Goal: Transaction & Acquisition: Purchase product/service

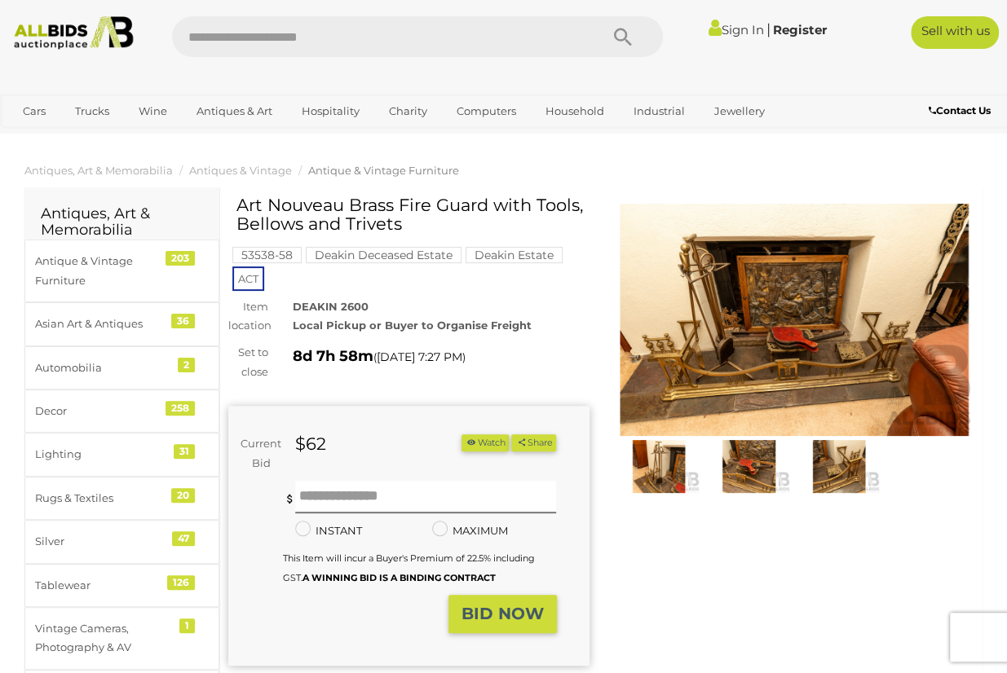
click at [667, 466] on img at bounding box center [659, 466] width 82 height 53
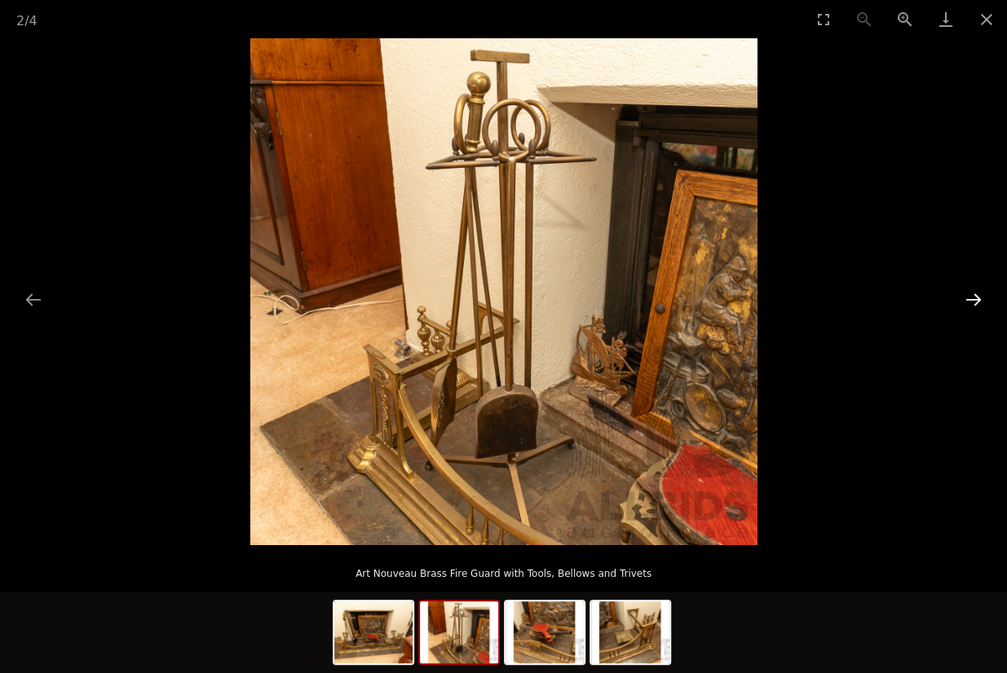
click at [976, 299] on button "Next slide" at bounding box center [973, 300] width 34 height 32
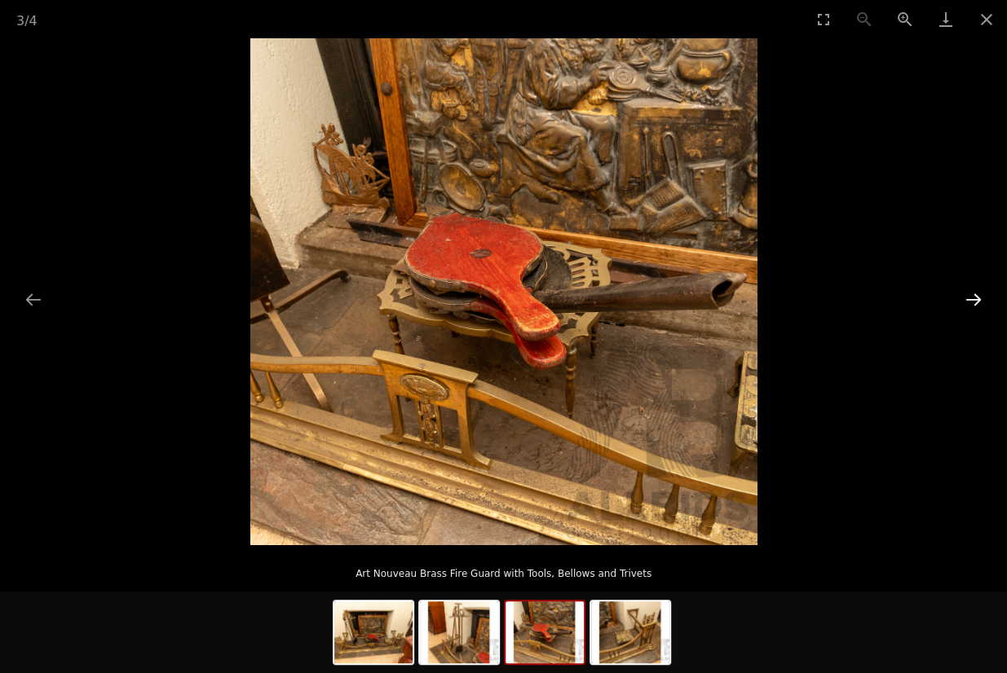
click at [976, 299] on button "Next slide" at bounding box center [973, 300] width 34 height 32
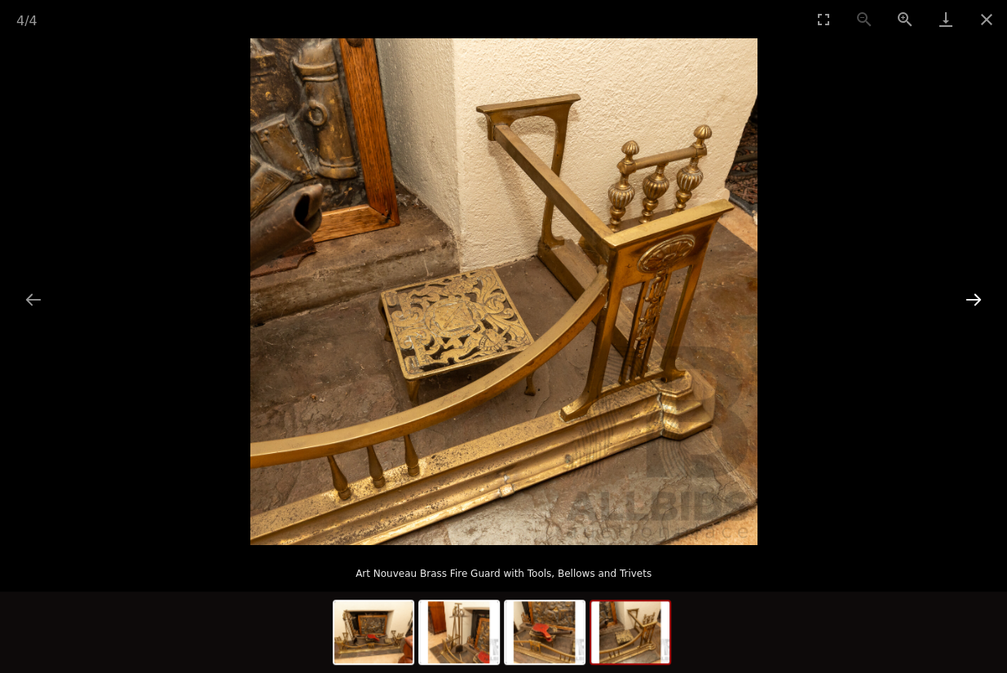
click at [968, 294] on button "Next slide" at bounding box center [973, 300] width 34 height 32
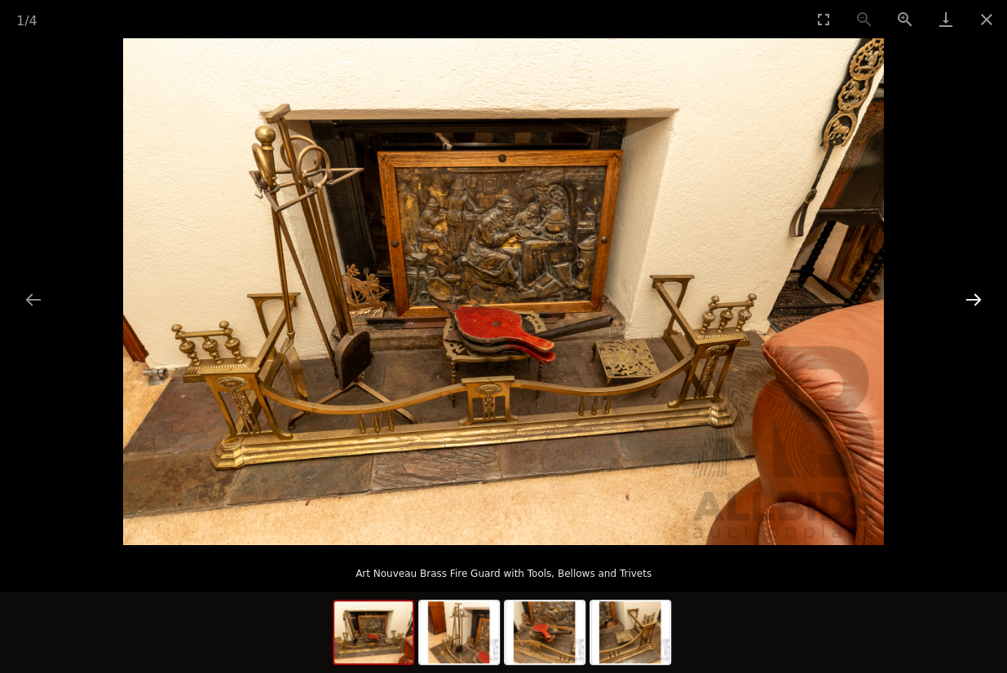
click at [973, 302] on button "Next slide" at bounding box center [973, 300] width 34 height 32
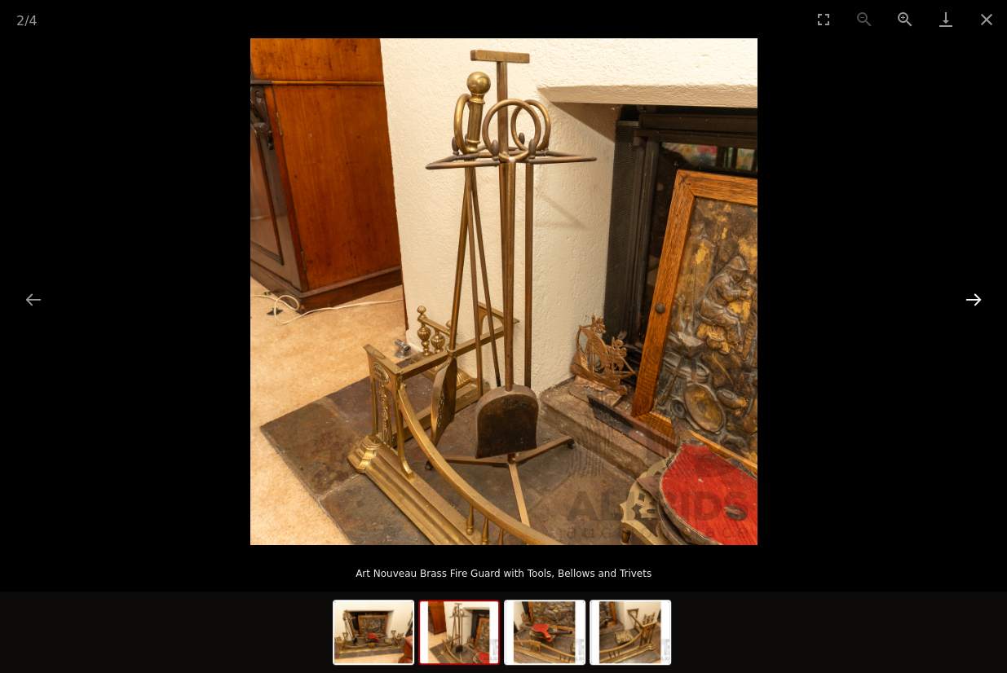
click at [973, 302] on button "Next slide" at bounding box center [973, 300] width 34 height 32
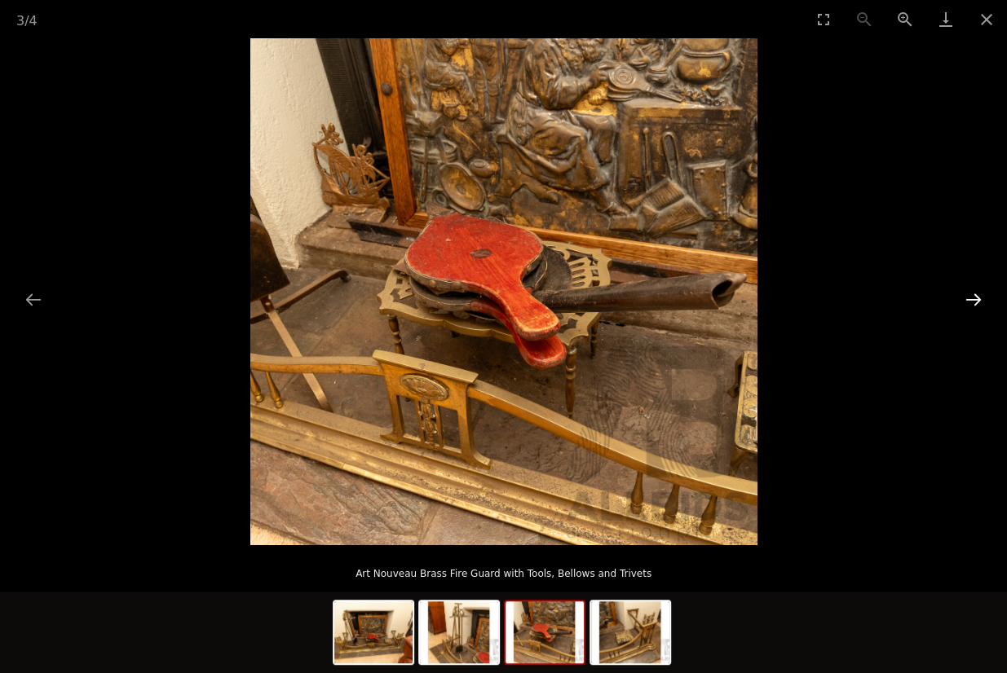
click at [973, 302] on button "Next slide" at bounding box center [973, 300] width 34 height 32
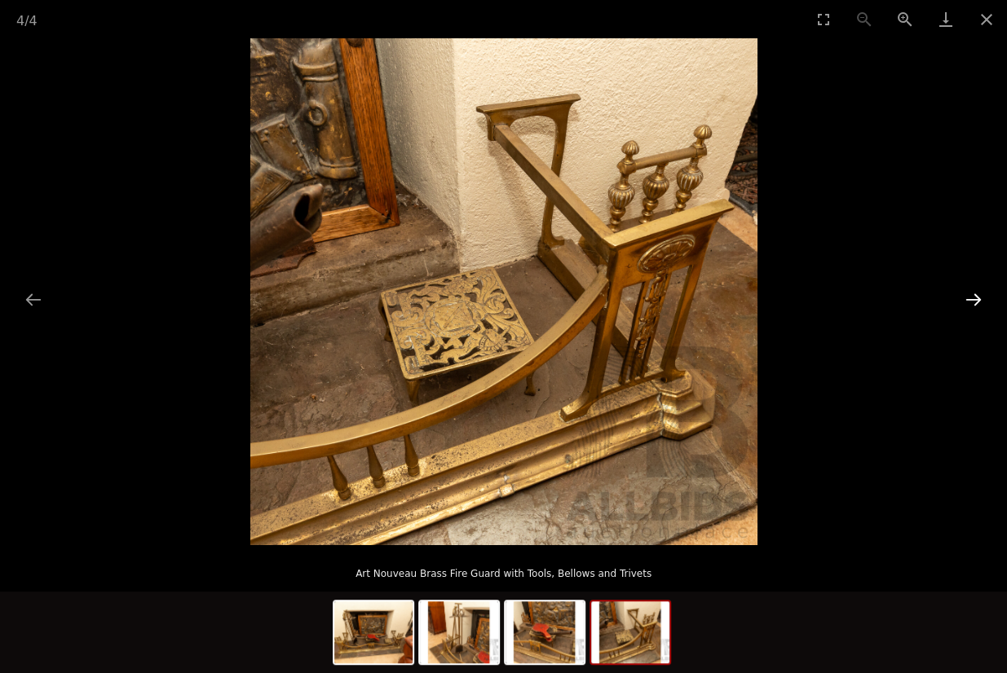
click at [973, 301] on button "Next slide" at bounding box center [973, 300] width 34 height 32
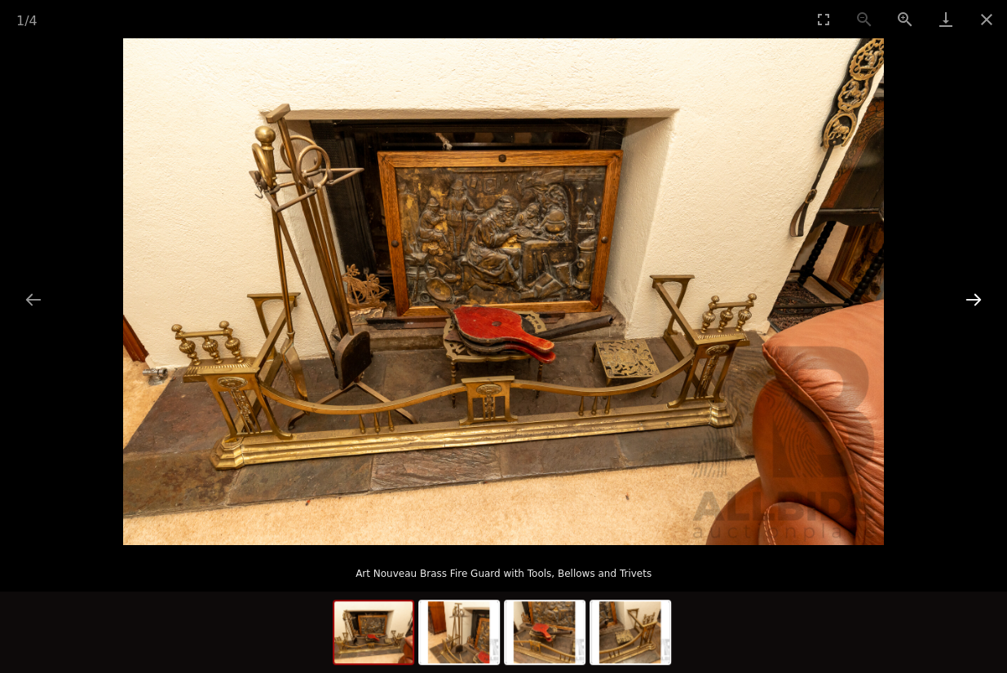
click at [973, 301] on button "Next slide" at bounding box center [973, 300] width 34 height 32
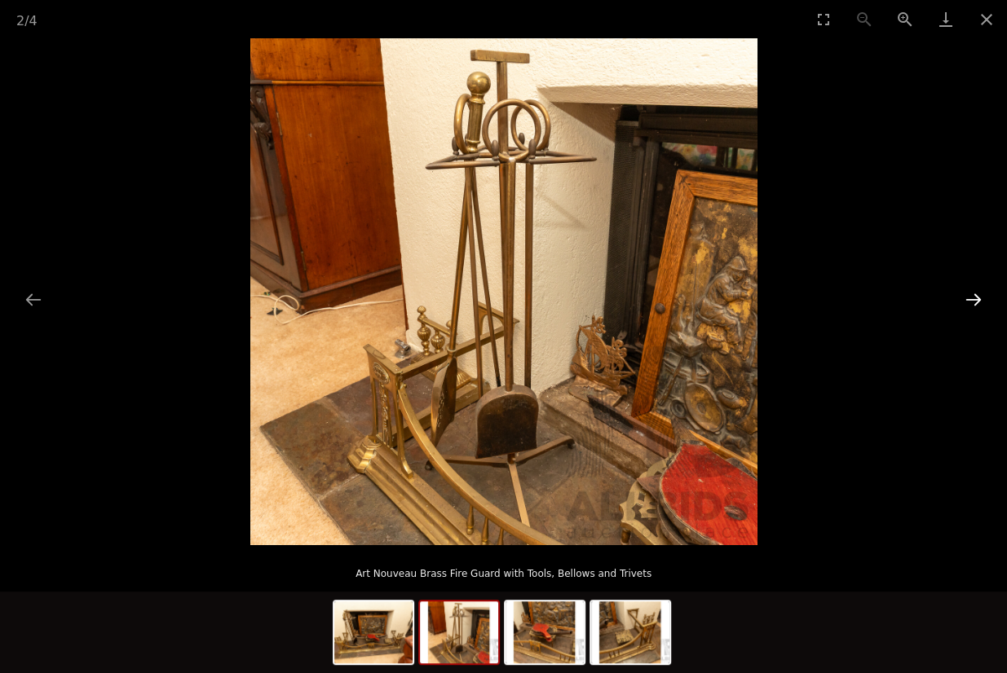
click at [973, 301] on button "Next slide" at bounding box center [973, 300] width 34 height 32
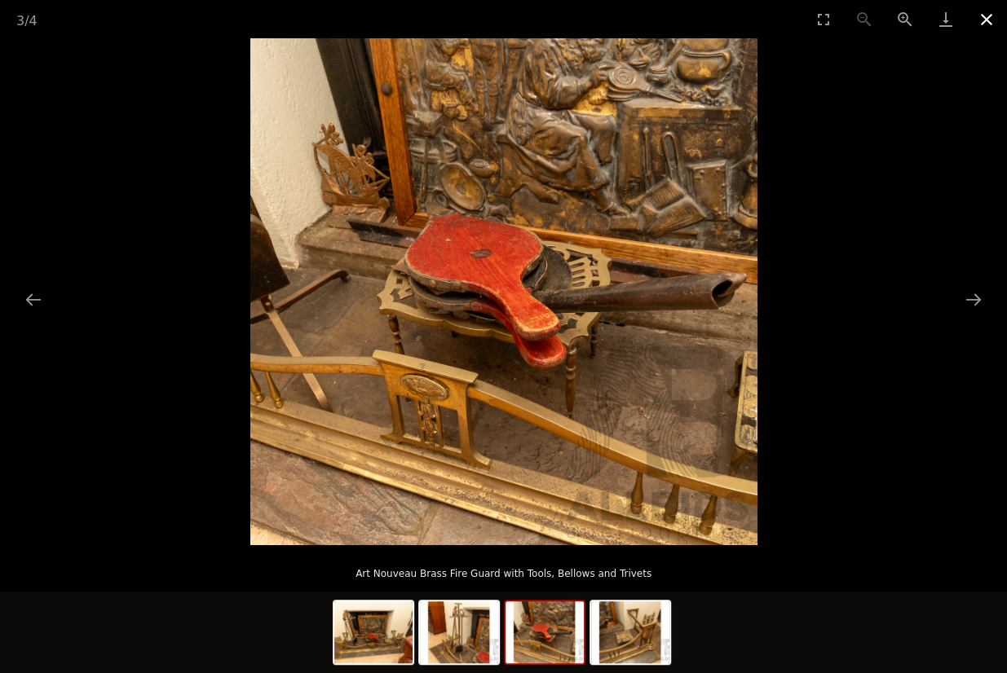
click at [986, 19] on button "Close gallery" at bounding box center [986, 19] width 41 height 38
